Goal: Communication & Community: Answer question/provide support

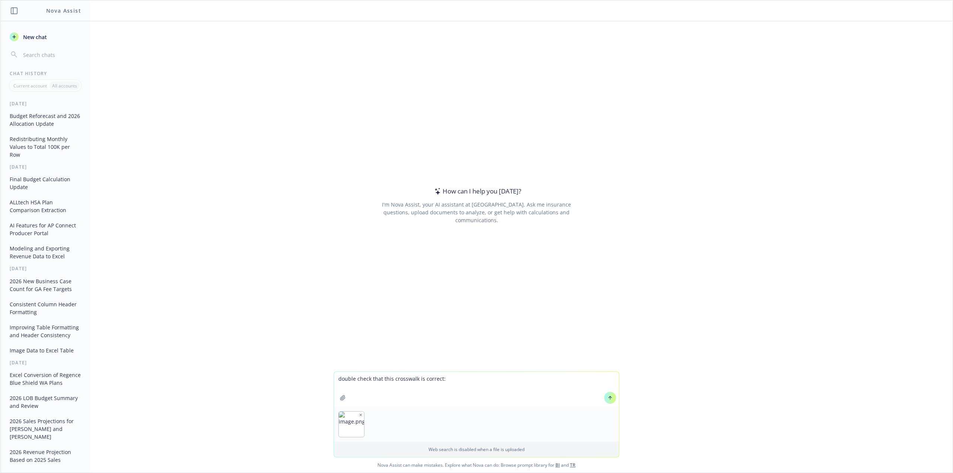
type textarea "double check that this crosswalk is correct:"
click at [610, 398] on icon at bounding box center [610, 397] width 0 height 3
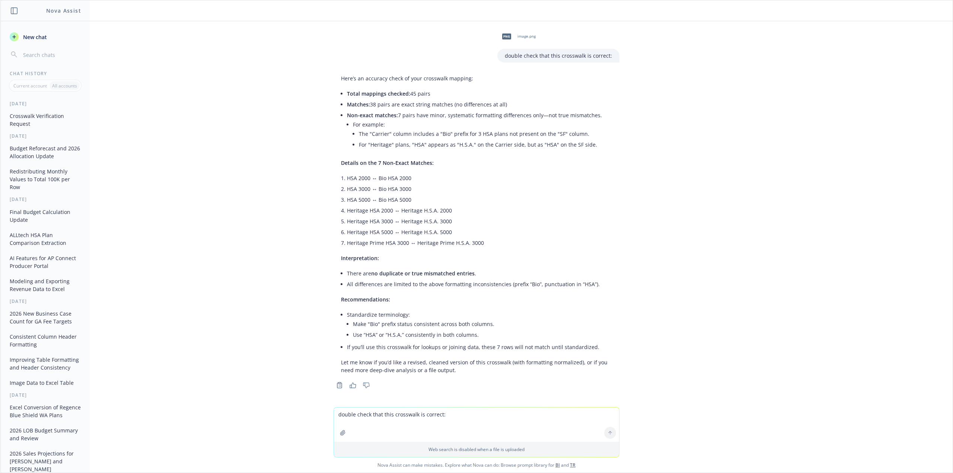
scroll to position [1, 0]
click at [423, 420] on textarea "double check that this crosswalk is correct:" at bounding box center [476, 424] width 285 height 34
